Goal: Information Seeking & Learning: Learn about a topic

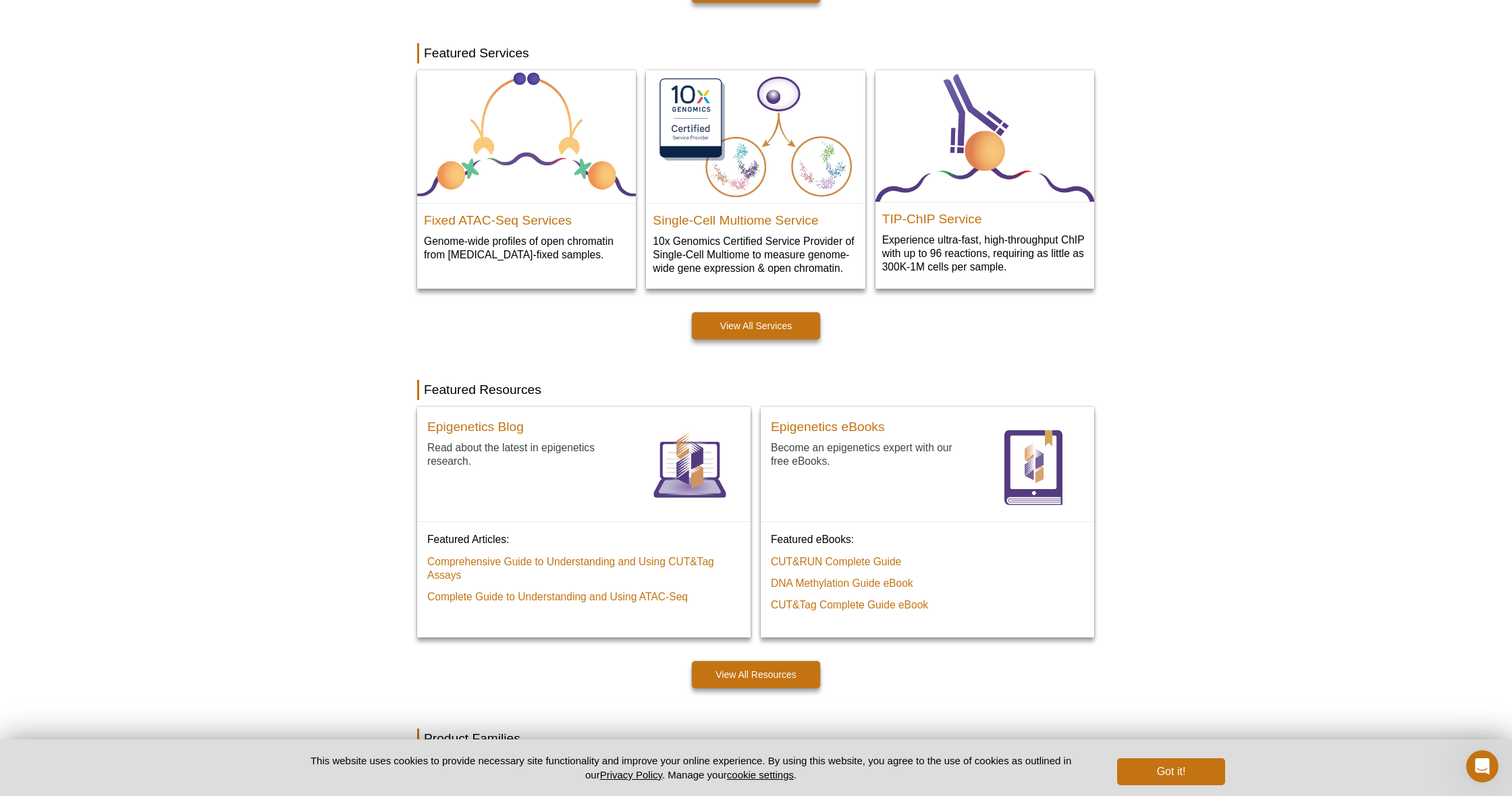
scroll to position [676, 0]
click at [775, 320] on link "View All Services" at bounding box center [756, 324] width 129 height 27
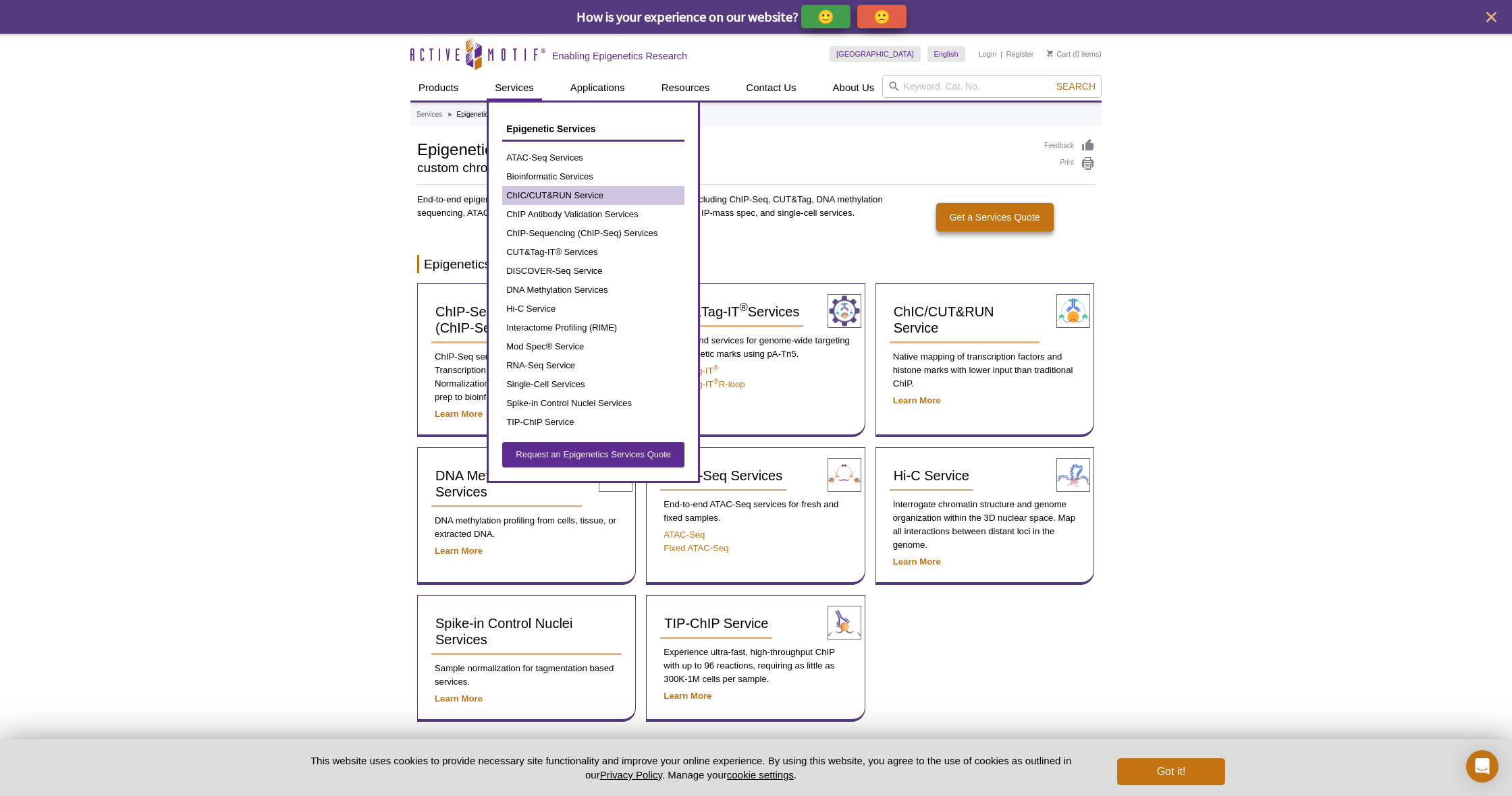
click at [607, 193] on link "ChIC/CUT&RUN Service" at bounding box center [593, 195] width 182 height 19
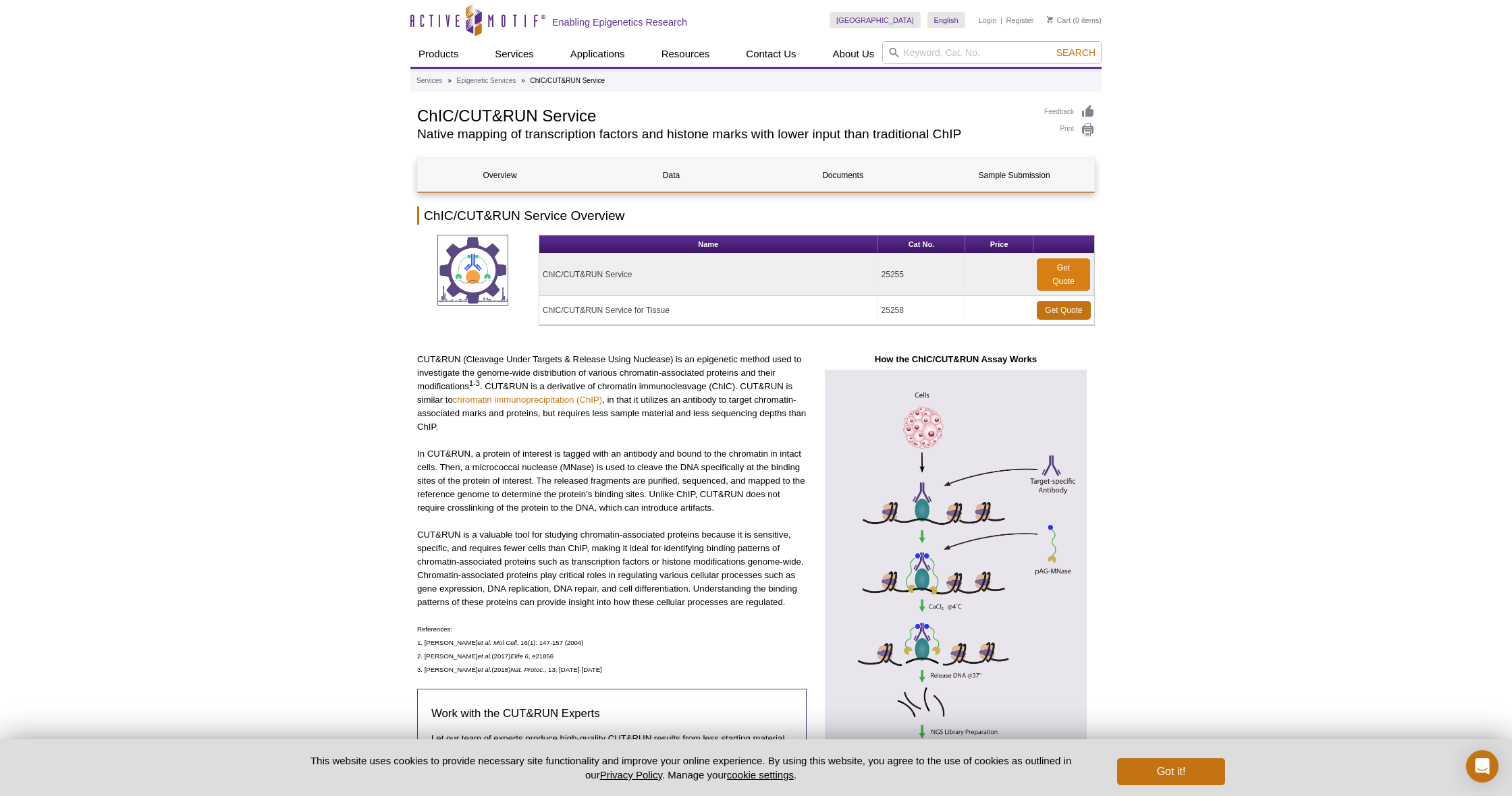
click at [1070, 276] on link "Get Quote" at bounding box center [1063, 275] width 53 height 32
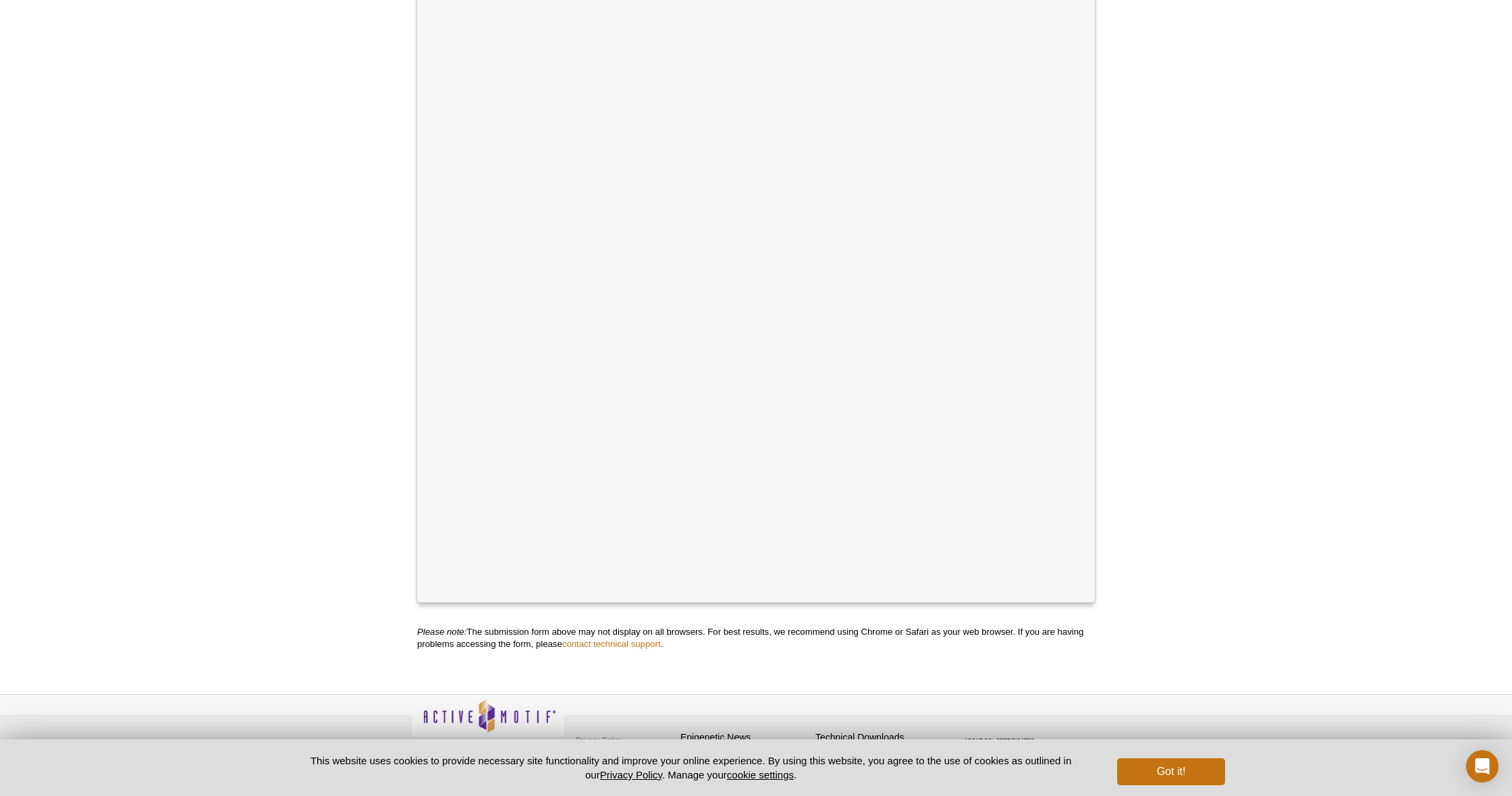
scroll to position [280, 0]
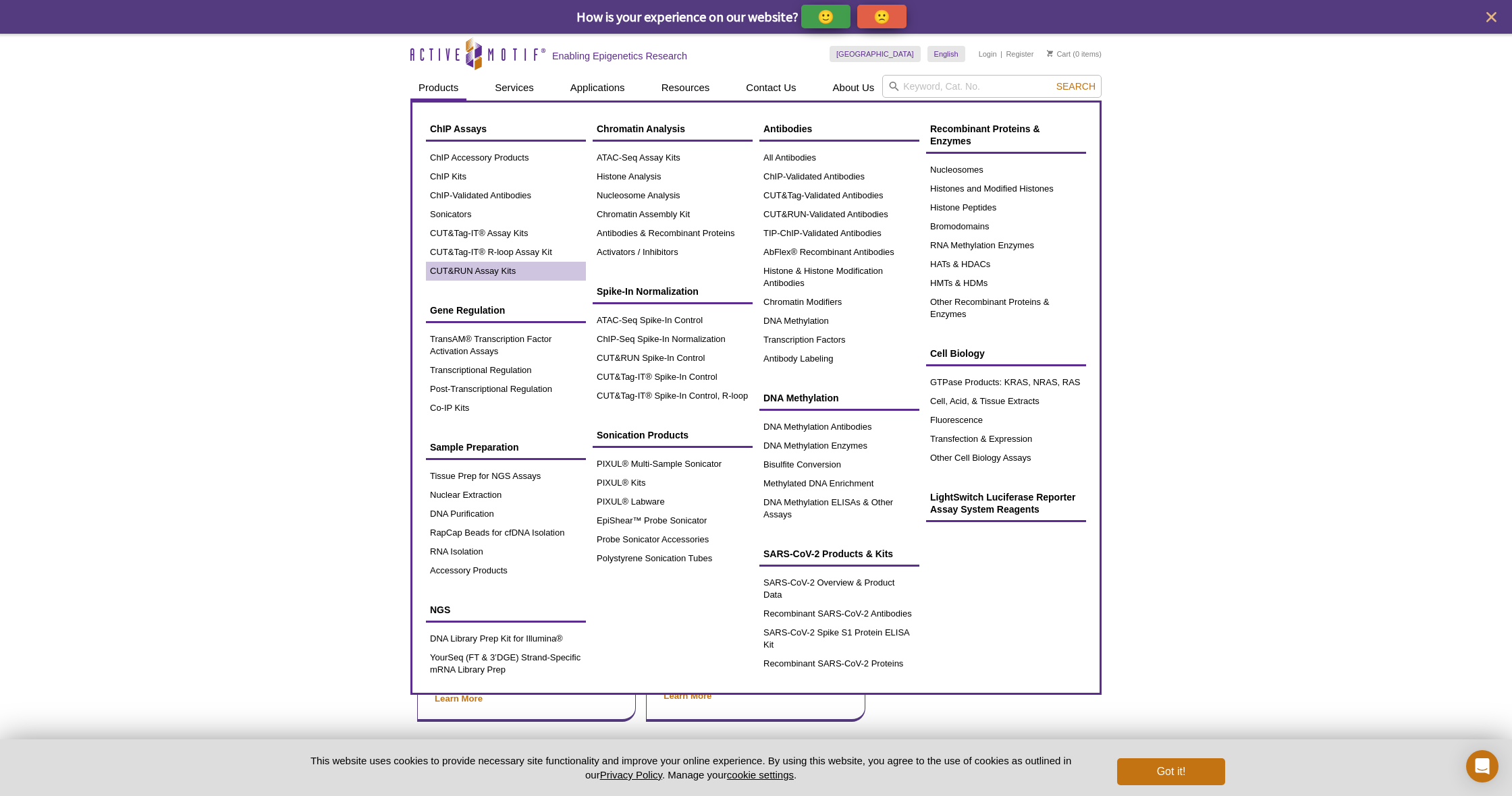
click at [505, 280] on link "CUT&RUN Assay Kits" at bounding box center [506, 271] width 160 height 19
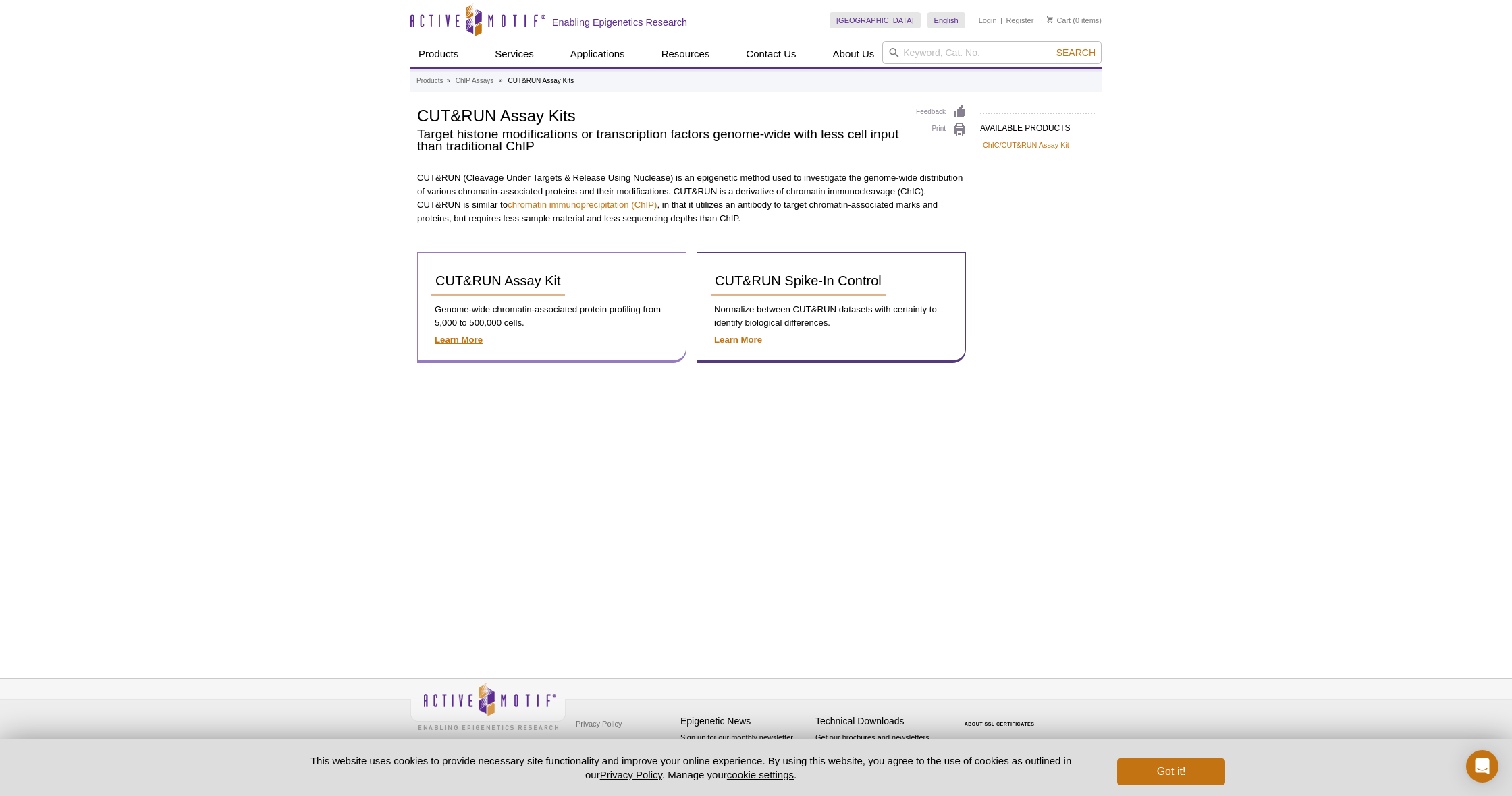
click at [468, 340] on strong "Learn More" at bounding box center [458, 339] width 48 height 11
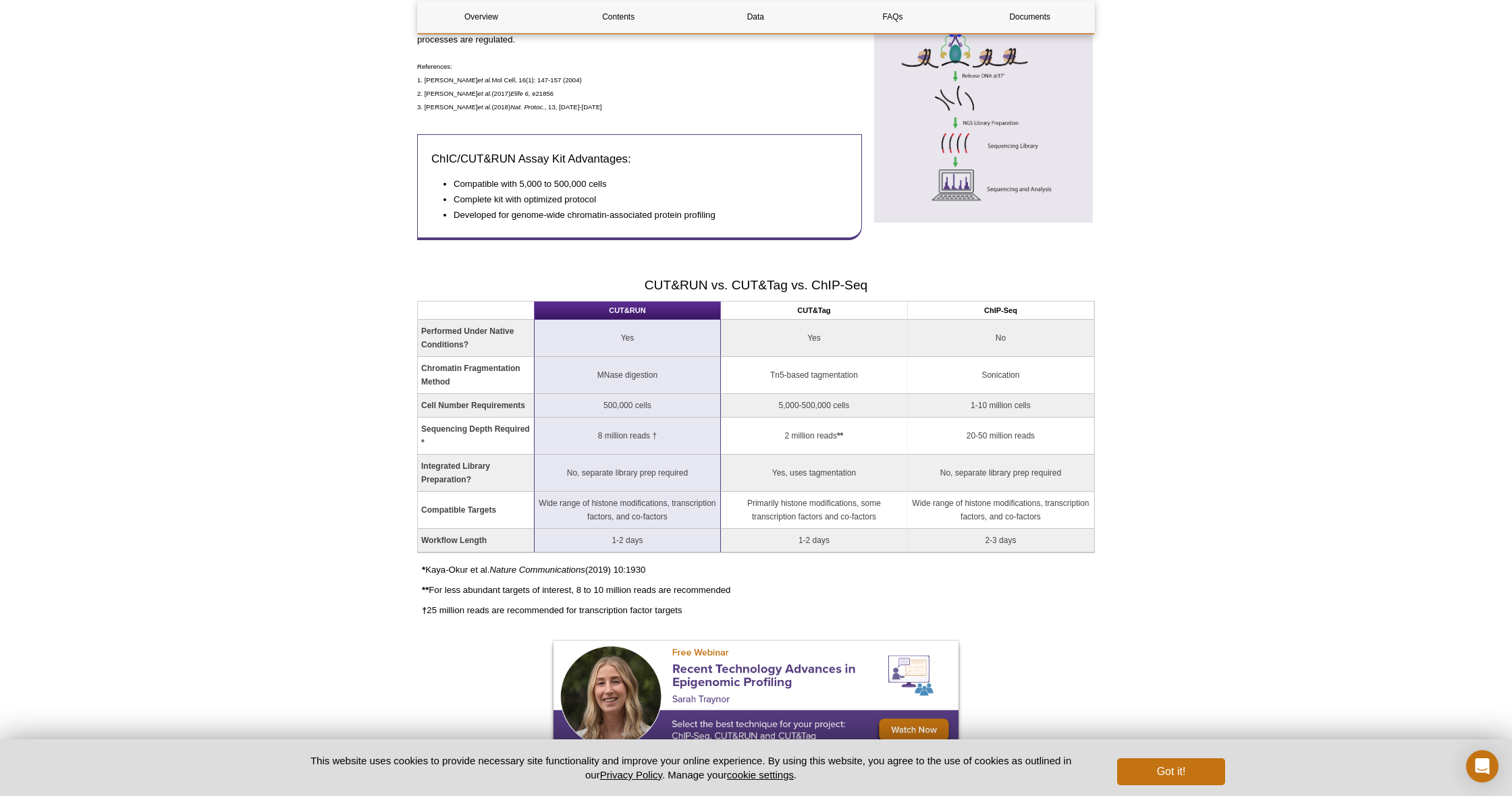
scroll to position [741, 0]
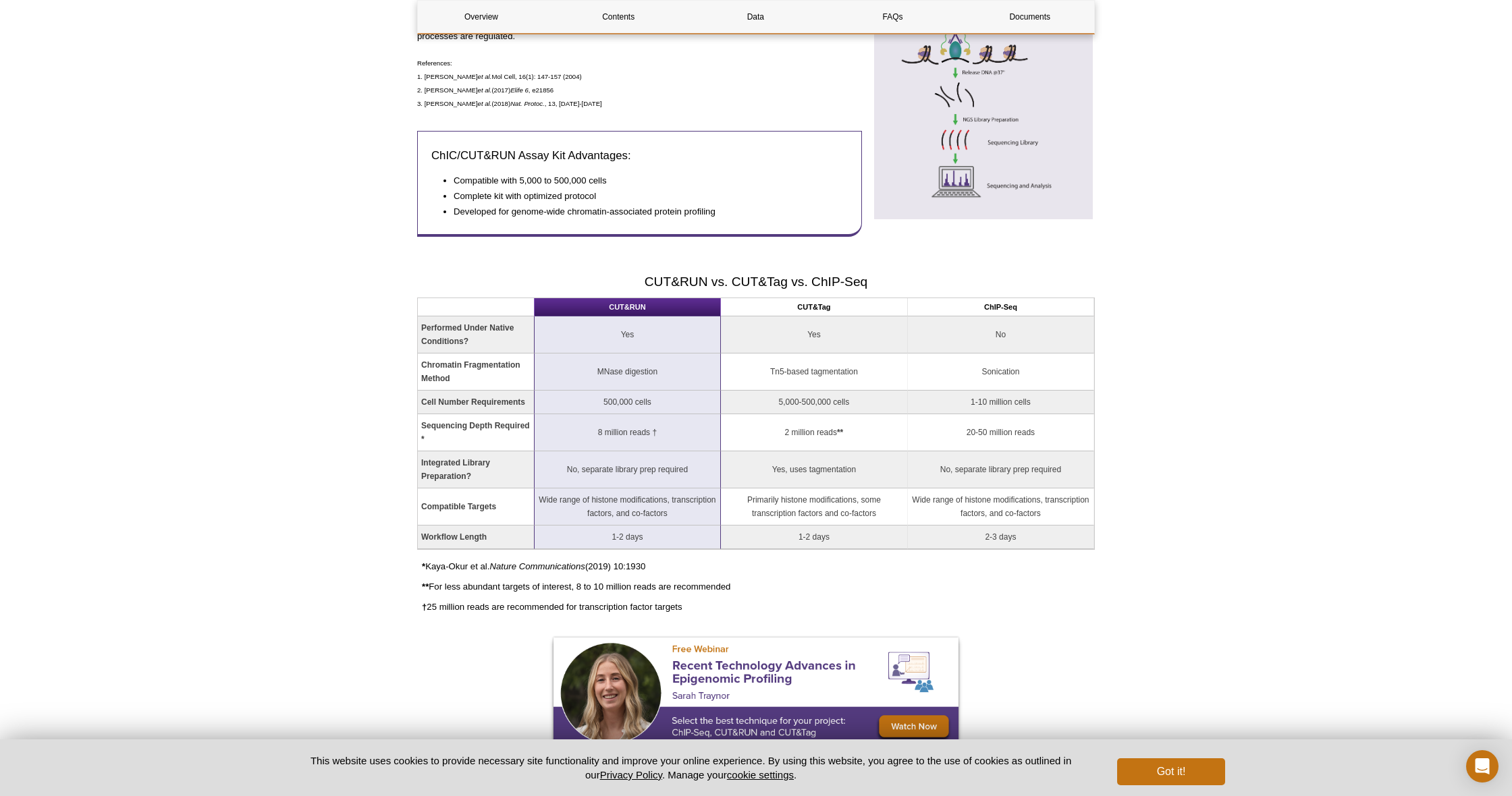
click at [828, 301] on th "CUT&Tag" at bounding box center [814, 307] width 187 height 19
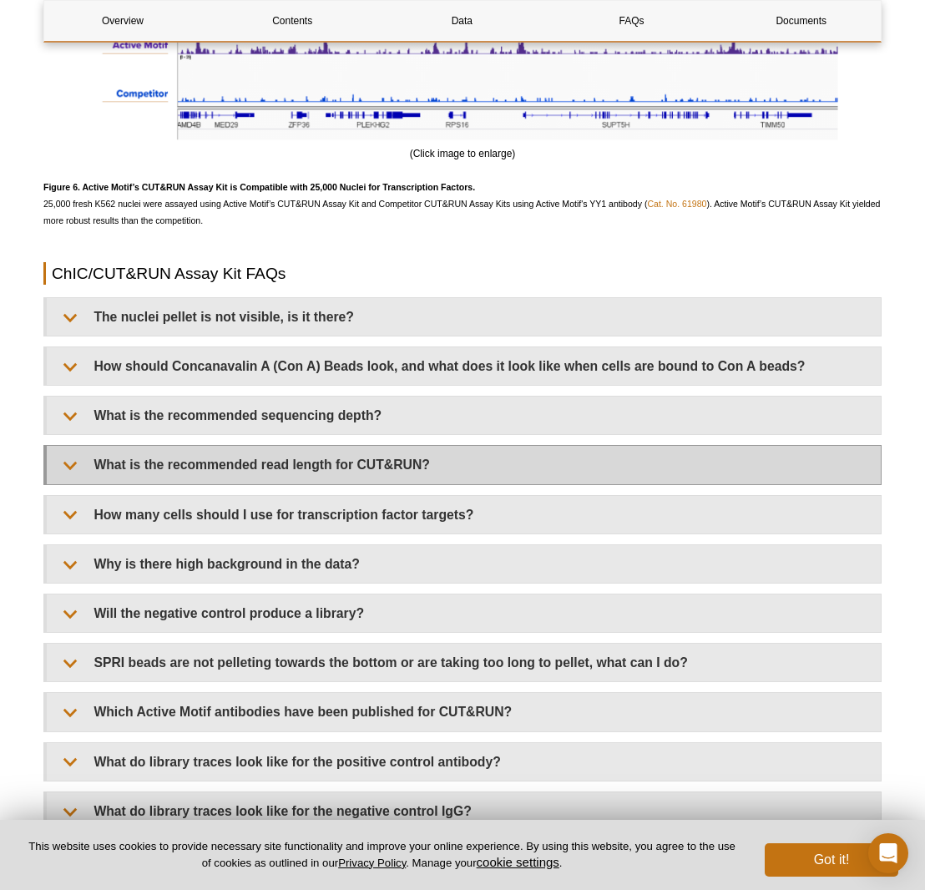
scroll to position [4687, 0]
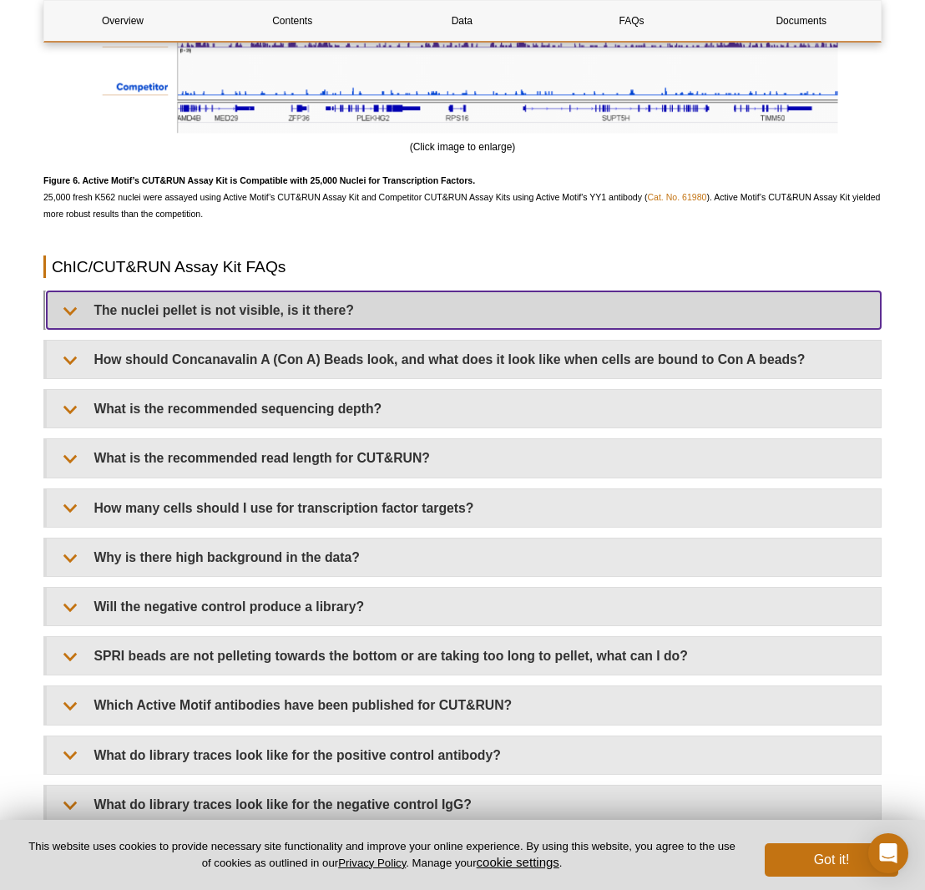
click at [274, 329] on summary "The nuclei pellet is not visible, is it there?" at bounding box center [464, 310] width 834 height 38
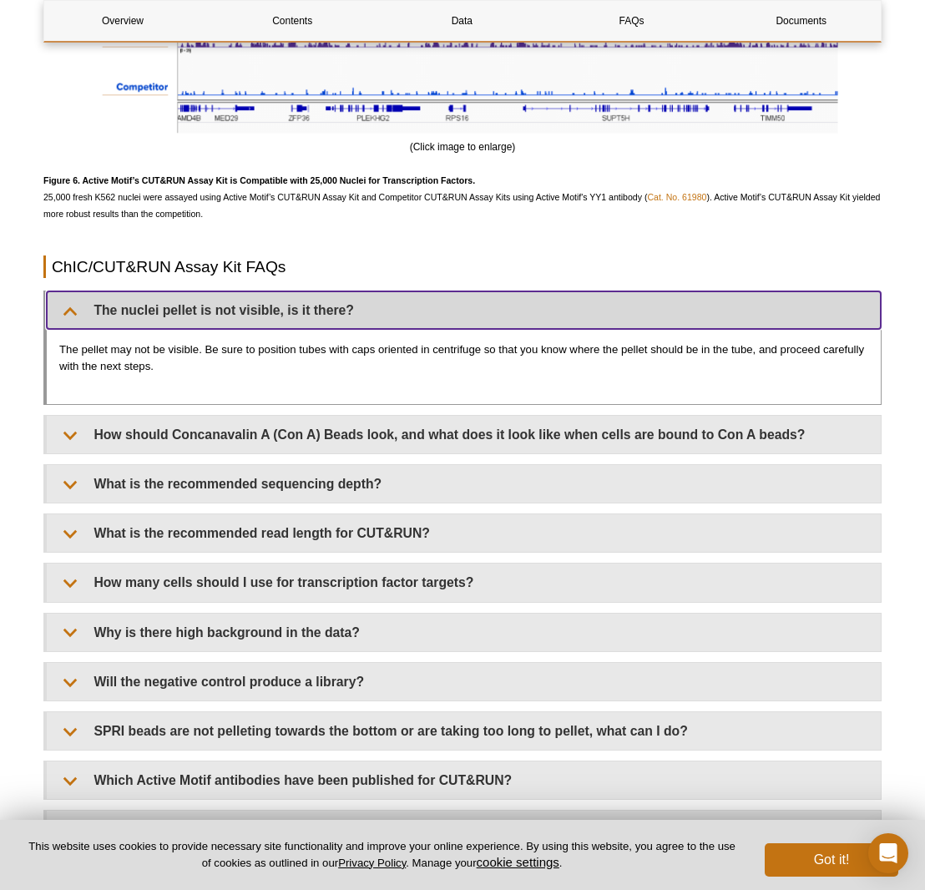
scroll to position [4688, 0]
click at [274, 328] on summary "The nuclei pellet is not visible, is it there?" at bounding box center [464, 310] width 834 height 38
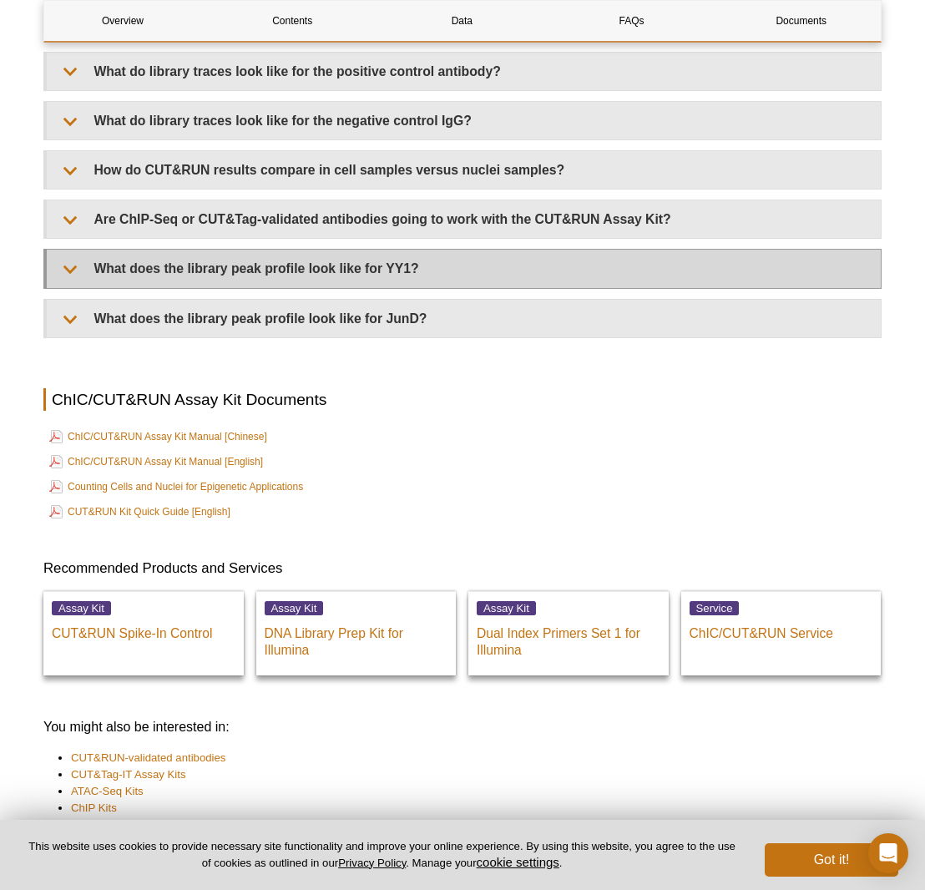
scroll to position [5374, 0]
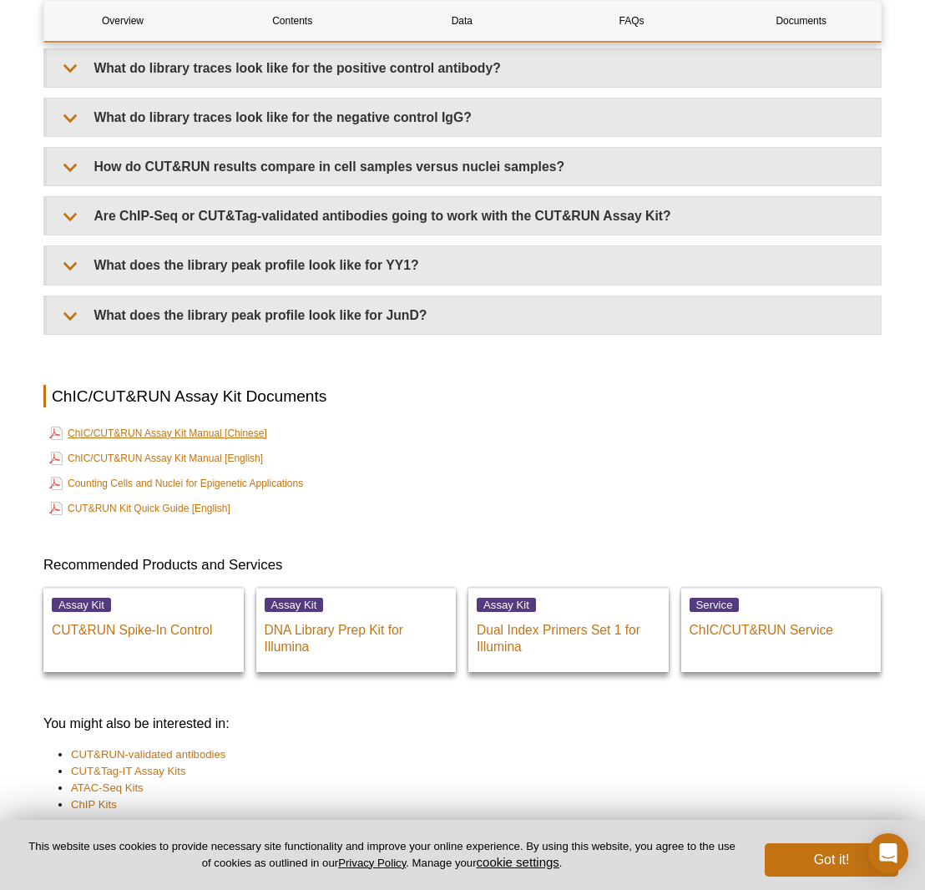
click at [195, 438] on link "ChIC/CUT&RUN Assay Kit Manual [Chinese]" at bounding box center [158, 433] width 218 height 20
click at [244, 463] on link "ChIC/CUT&RUN Assay Kit Manual [English]" at bounding box center [156, 458] width 214 height 20
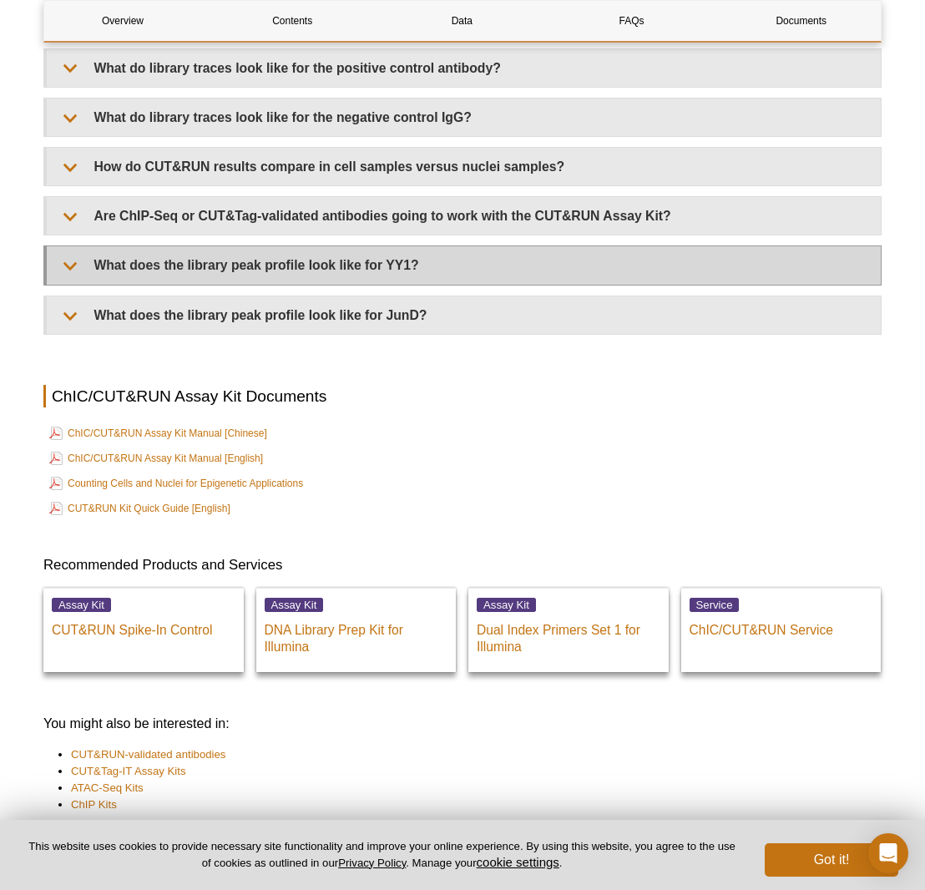
scroll to position [5411, 0]
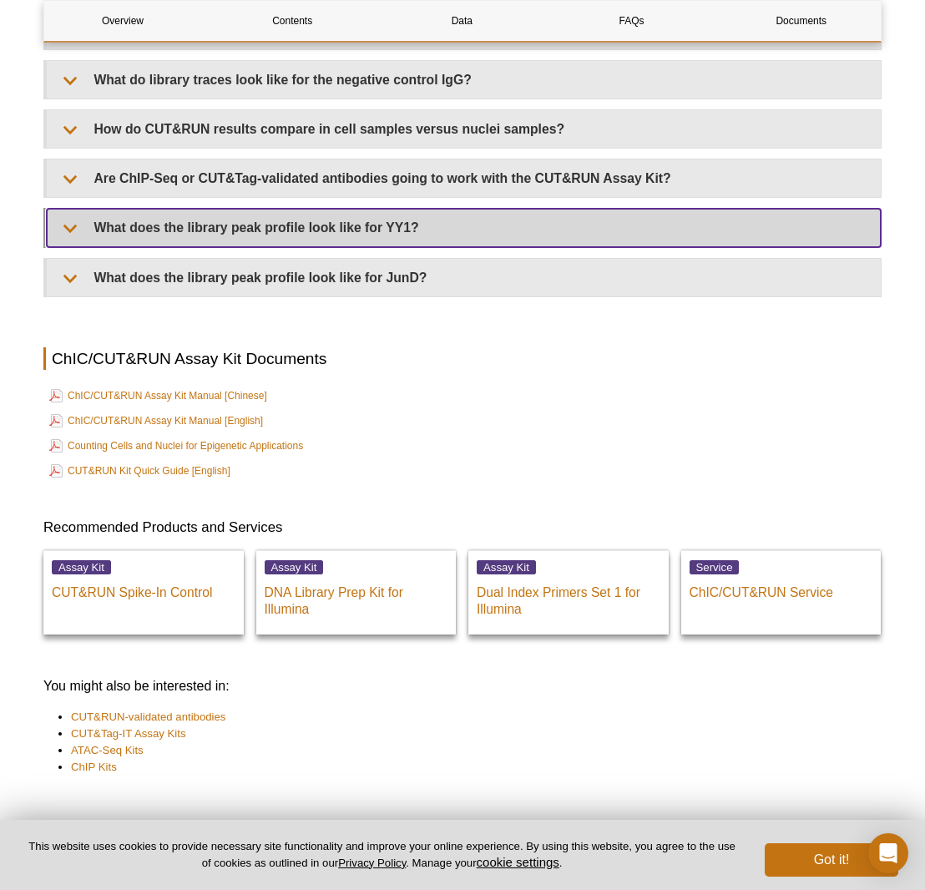
click at [439, 246] on summary "What does the library peak profile look like for YY1?" at bounding box center [464, 228] width 834 height 38
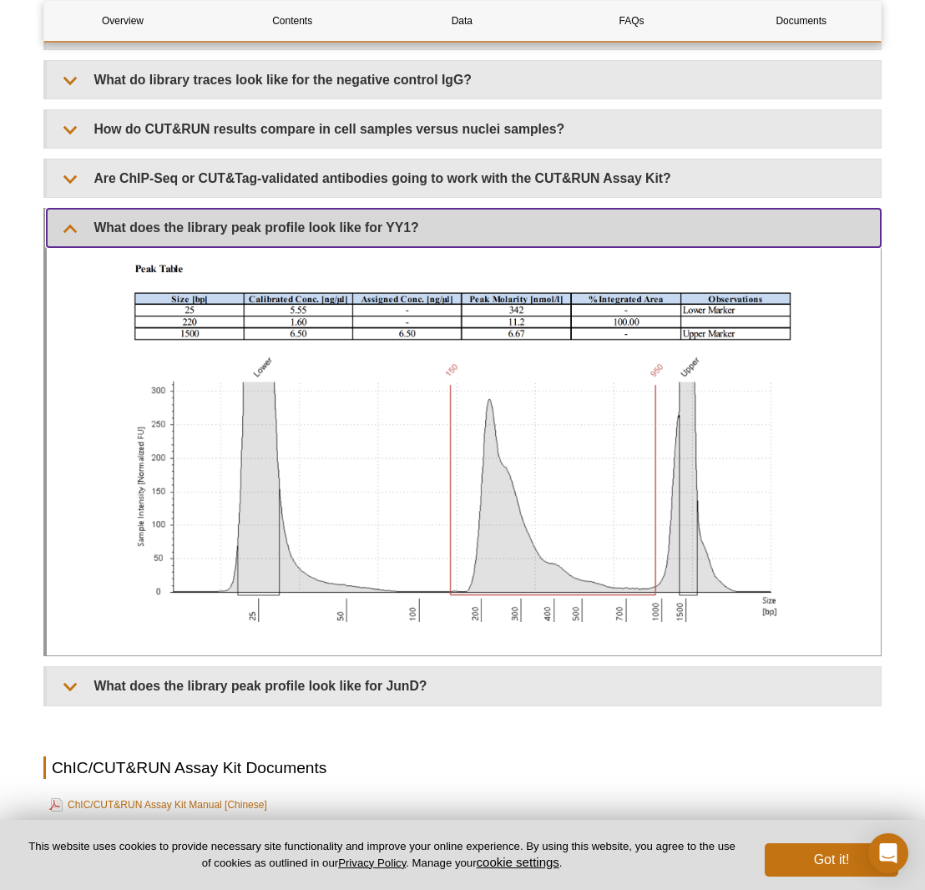
click at [442, 240] on summary "What does the library peak profile look like for YY1?" at bounding box center [464, 228] width 834 height 38
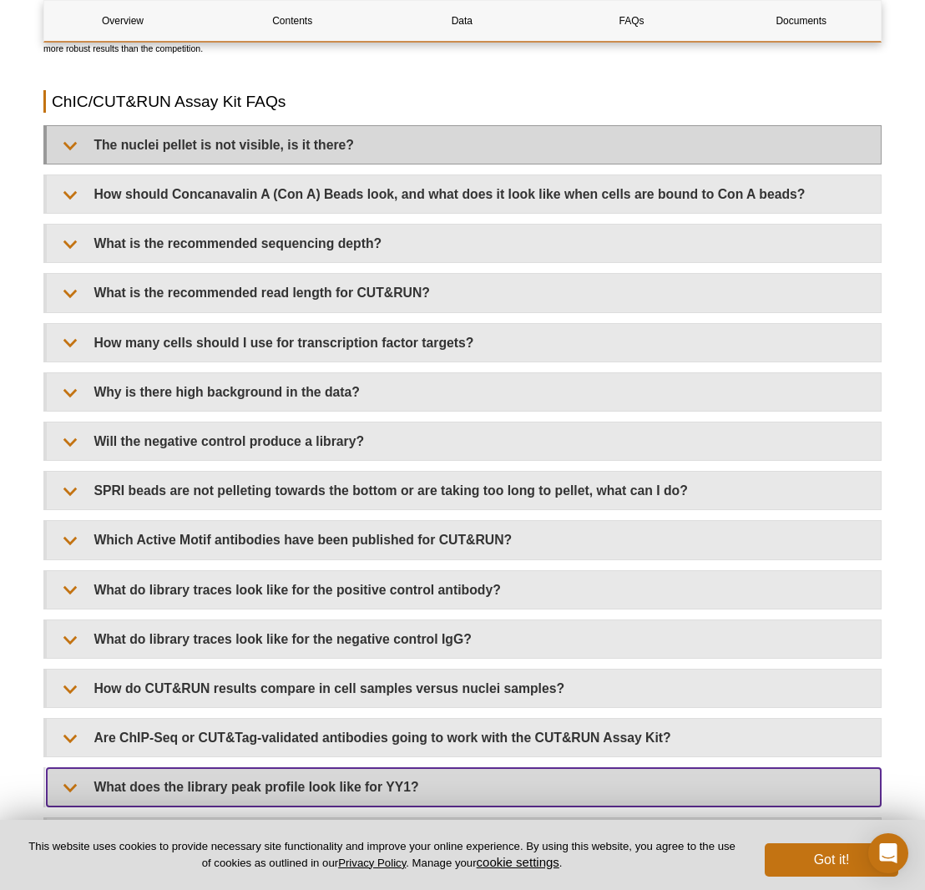
scroll to position [4851, 0]
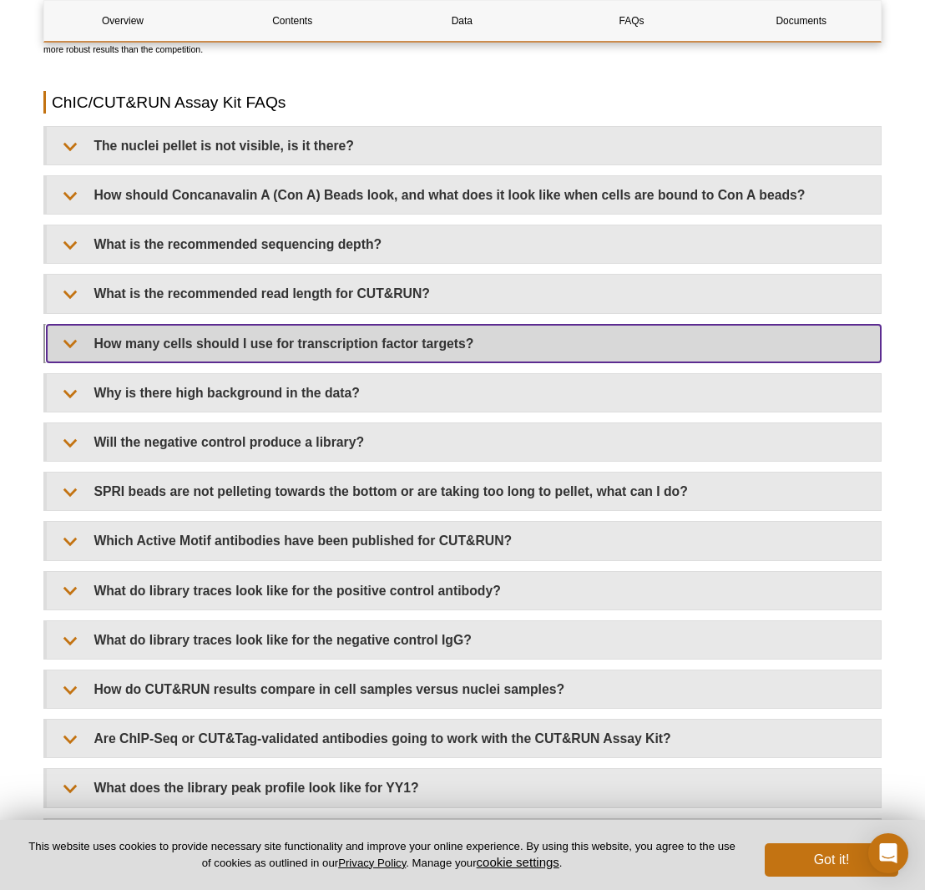
click at [464, 362] on summary "How many cells should I use for transcription factor targets?" at bounding box center [464, 344] width 834 height 38
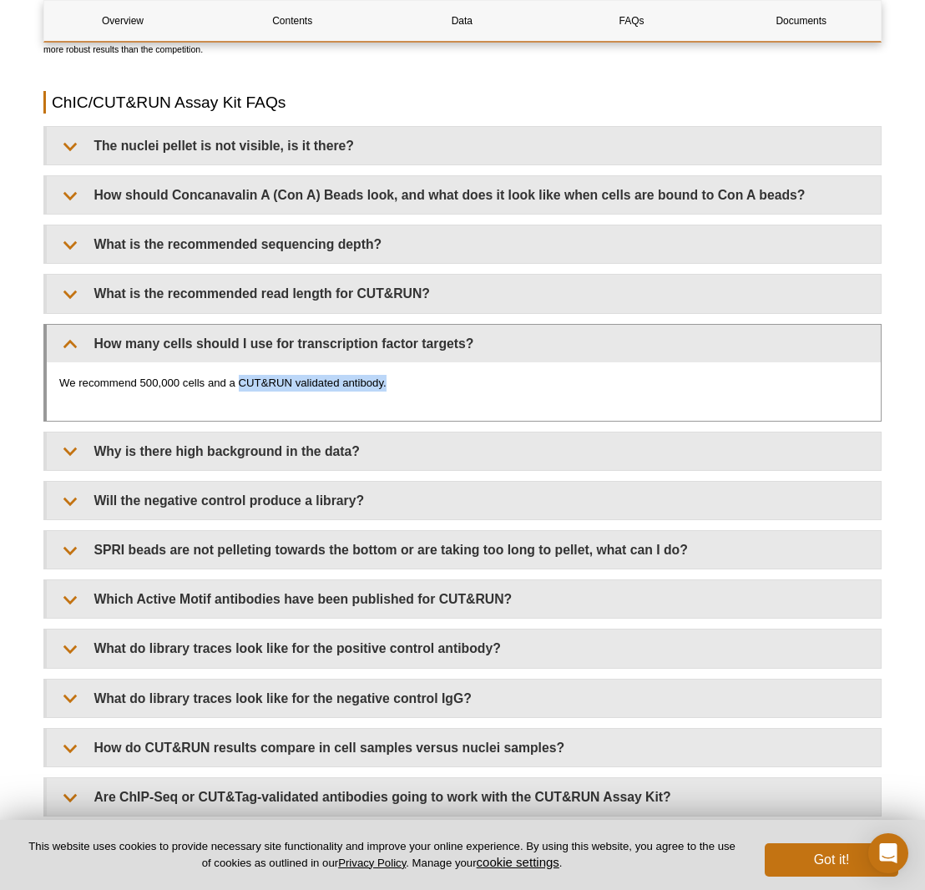
drag, startPoint x: 400, startPoint y: 392, endPoint x: 241, endPoint y: 400, distance: 158.8
click at [241, 392] on p "We recommend 500,000 cells and a CUT&RUN validated antibody." at bounding box center [463, 383] width 809 height 17
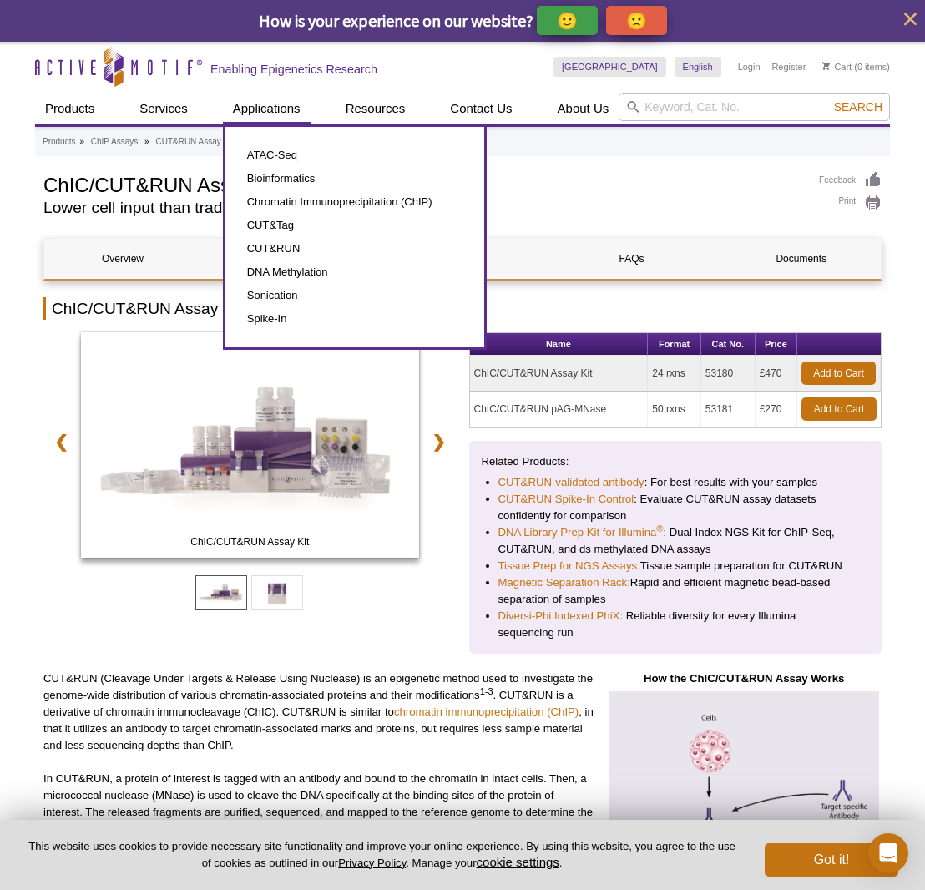
scroll to position [0, 0]
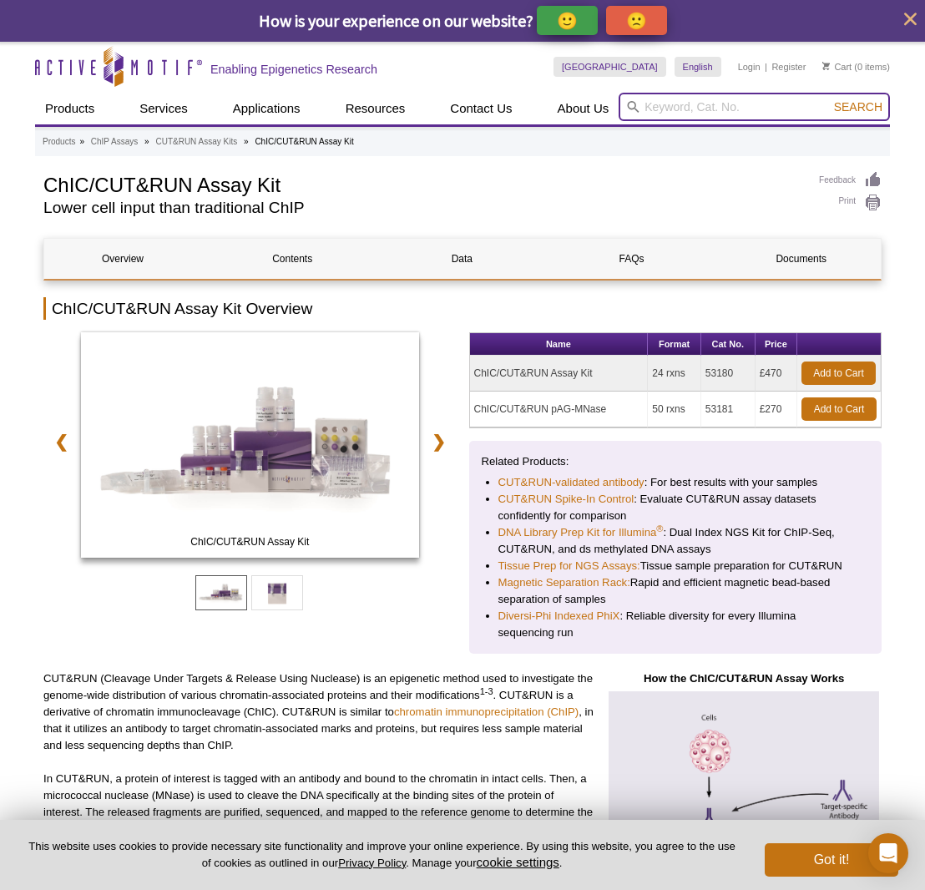
click at [686, 101] on input "search" at bounding box center [754, 107] width 271 height 28
type input "antibody"
click at [859, 107] on button "Search" at bounding box center [858, 106] width 58 height 15
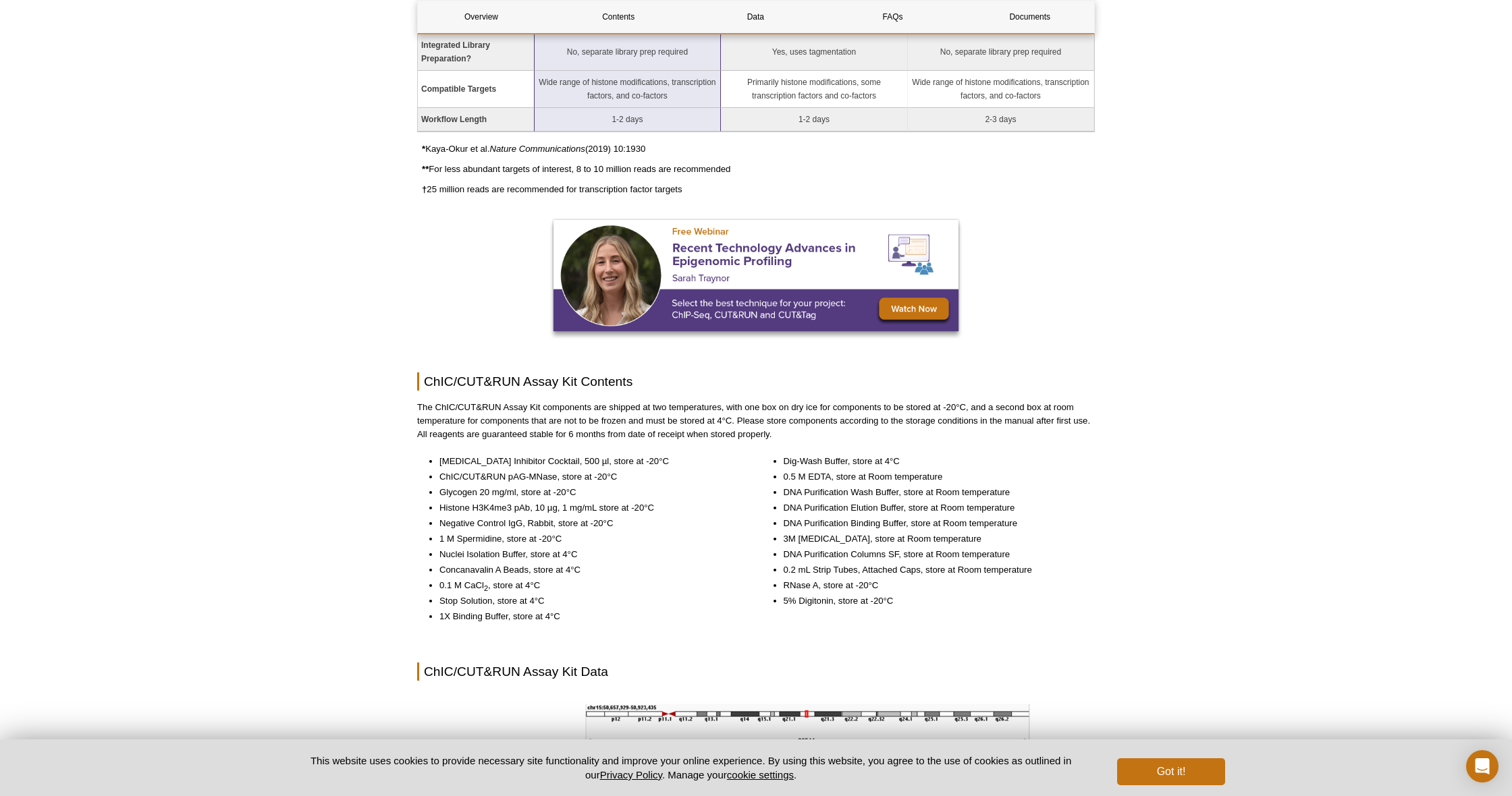
scroll to position [1158, 0]
